Goal: Information Seeking & Learning: Learn about a topic

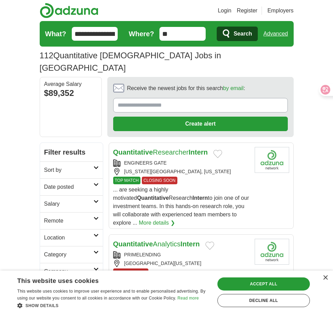
click at [237, 168] on div "[US_STATE][GEOGRAPHIC_DATA], [US_STATE]" at bounding box center [181, 171] width 136 height 7
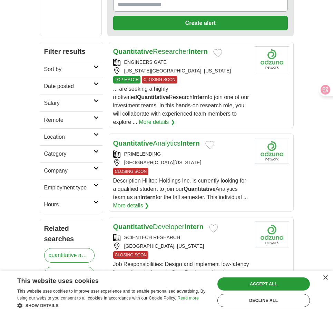
scroll to position [104, 0]
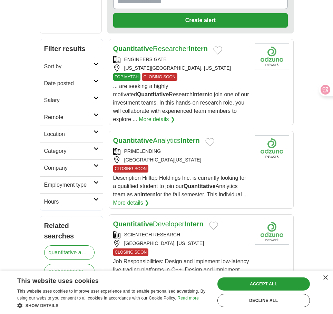
click at [206, 174] on div "Description Hilltop Holdings Inc. is currently looking for a qualified student …" at bounding box center [181, 190] width 136 height 33
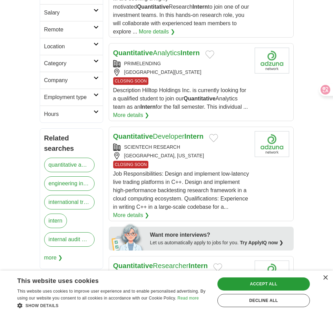
scroll to position [207, 0]
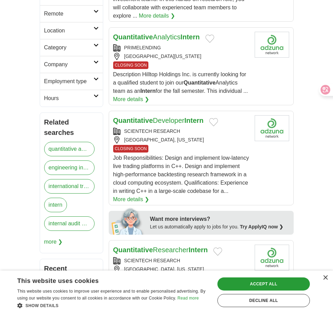
click at [203, 161] on span "Job Responsibilities: Design and implement low-latency live trading platforms i…" at bounding box center [181, 174] width 136 height 39
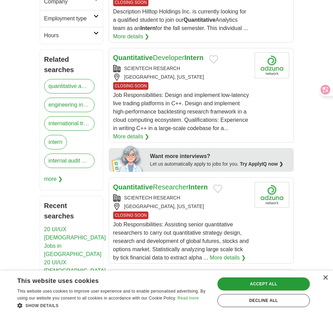
scroll to position [276, 0]
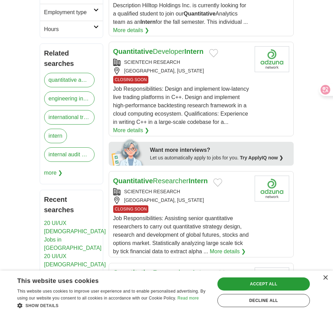
click at [209, 197] on div "[GEOGRAPHIC_DATA], [US_STATE]" at bounding box center [181, 200] width 136 height 7
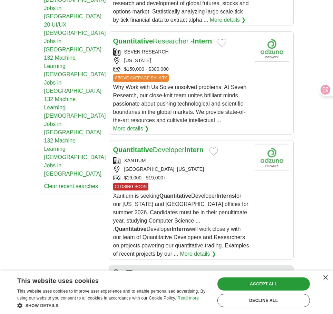
scroll to position [518, 0]
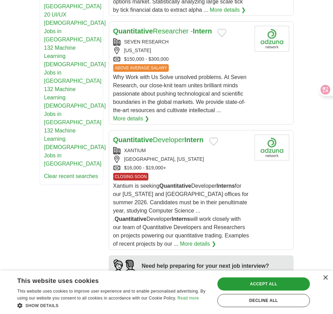
click at [234, 173] on div "CLOSING SOON" at bounding box center [181, 177] width 136 height 8
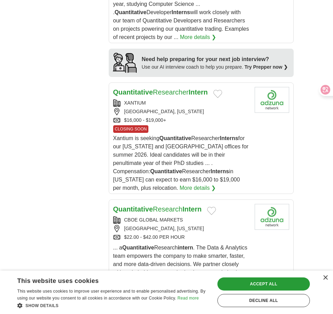
scroll to position [726, 0]
click at [216, 155] on div "Xantium is seeking Quantitative Researcher Interns for our [US_STATE] and [GEOG…" at bounding box center [181, 163] width 136 height 58
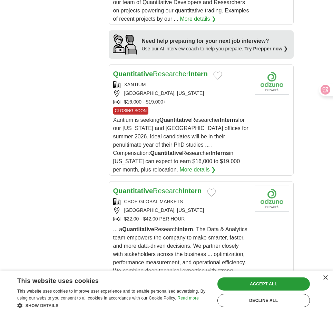
scroll to position [760, 0]
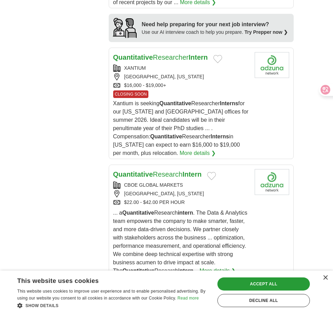
click at [203, 214] on div "... a Quantitative Research intern . The Data & Analytics team empowers the com…" at bounding box center [181, 242] width 136 height 66
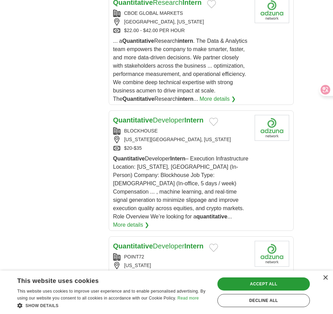
scroll to position [933, 0]
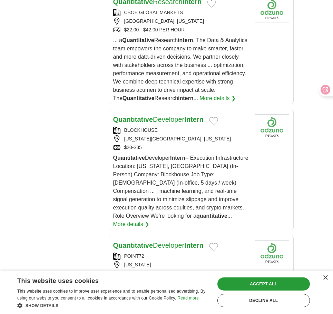
click at [209, 146] on div "$20-$35" at bounding box center [181, 147] width 136 height 7
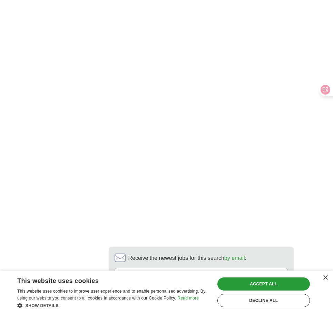
scroll to position [1416, 0]
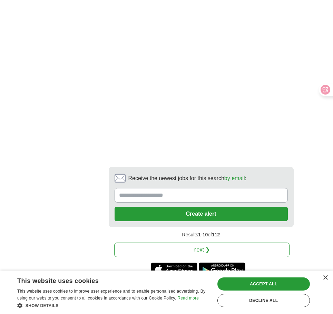
click at [210, 243] on link "next ❯" at bounding box center [202, 250] width 176 height 15
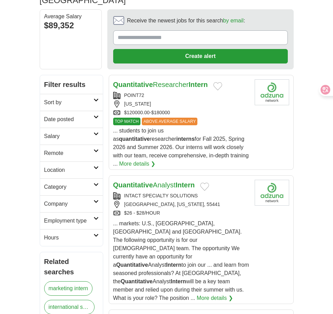
scroll to position [69, 0]
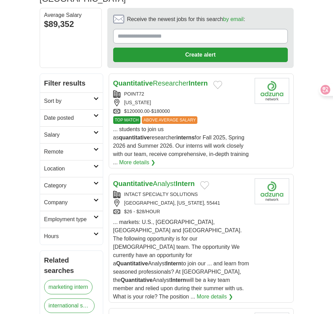
click at [218, 196] on div "Quantitative Analyst Intern INTACT SPECIALTY SOLUTIONS PLYMOUTH, MINNESOTA, 554…" at bounding box center [181, 240] width 136 height 123
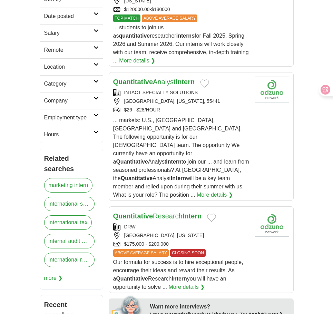
scroll to position [173, 0]
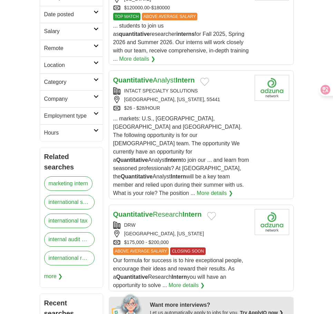
click at [224, 248] on div "ABOVE AVERAGE SALARY CLOSING SOON" at bounding box center [181, 252] width 136 height 8
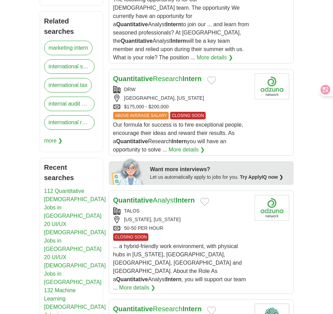
scroll to position [345, 0]
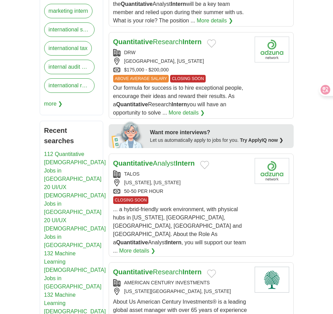
click at [217, 167] on div "Quantitative Analyst Intern TALOS NEW YORK, NEW YORK 50-50 PER HOUR CLOSING SOO…" at bounding box center [181, 206] width 136 height 97
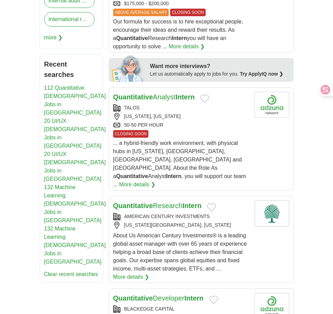
scroll to position [415, 0]
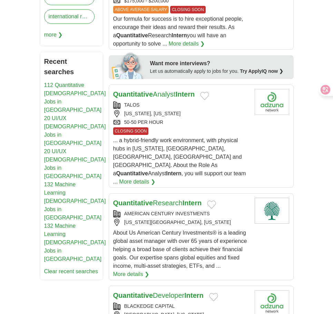
click at [215, 229] on div "About Us American Century Investments® is a leading global asset manager with o…" at bounding box center [181, 254] width 136 height 50
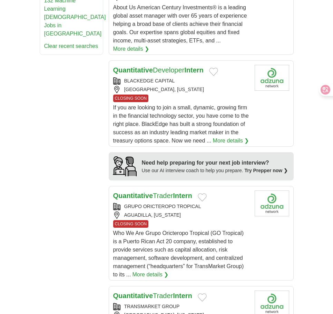
scroll to position [656, 0]
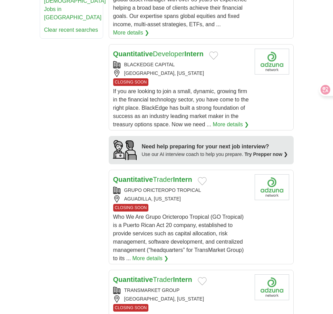
click at [215, 214] on span "Who We Are Grupo Oricteropo Tropical (GO Tropical) is a Puerto Rican Act 20 com…" at bounding box center [178, 237] width 131 height 47
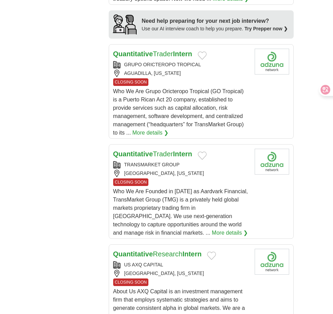
scroll to position [795, 0]
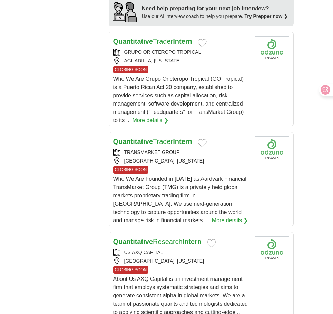
click at [199, 176] on span "Who We Are Founded in 1980 as Aardvark Financial, TransMarket Group (TMG) is a …" at bounding box center [180, 199] width 135 height 47
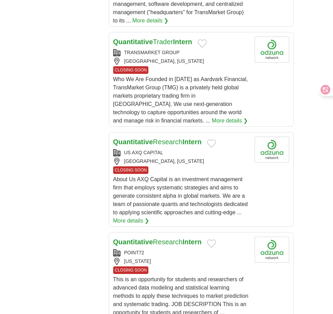
scroll to position [898, 0]
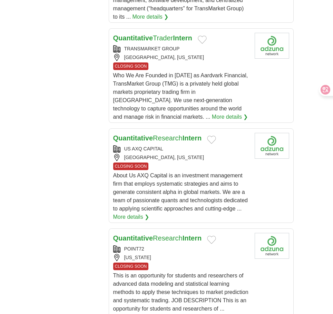
click at [202, 173] on span "About Us AXQ Capital is an investment management firm that employs systematic s…" at bounding box center [180, 192] width 135 height 39
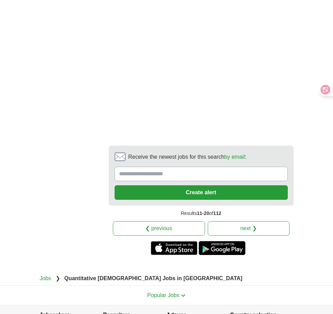
scroll to position [1382, 0]
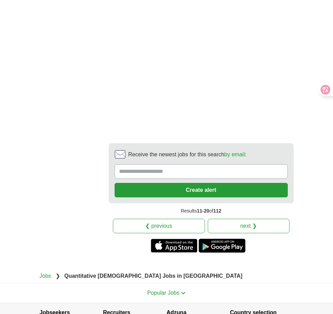
click at [220, 219] on link "next ❯" at bounding box center [249, 226] width 82 height 15
